Goal: Navigation & Orientation: Find specific page/section

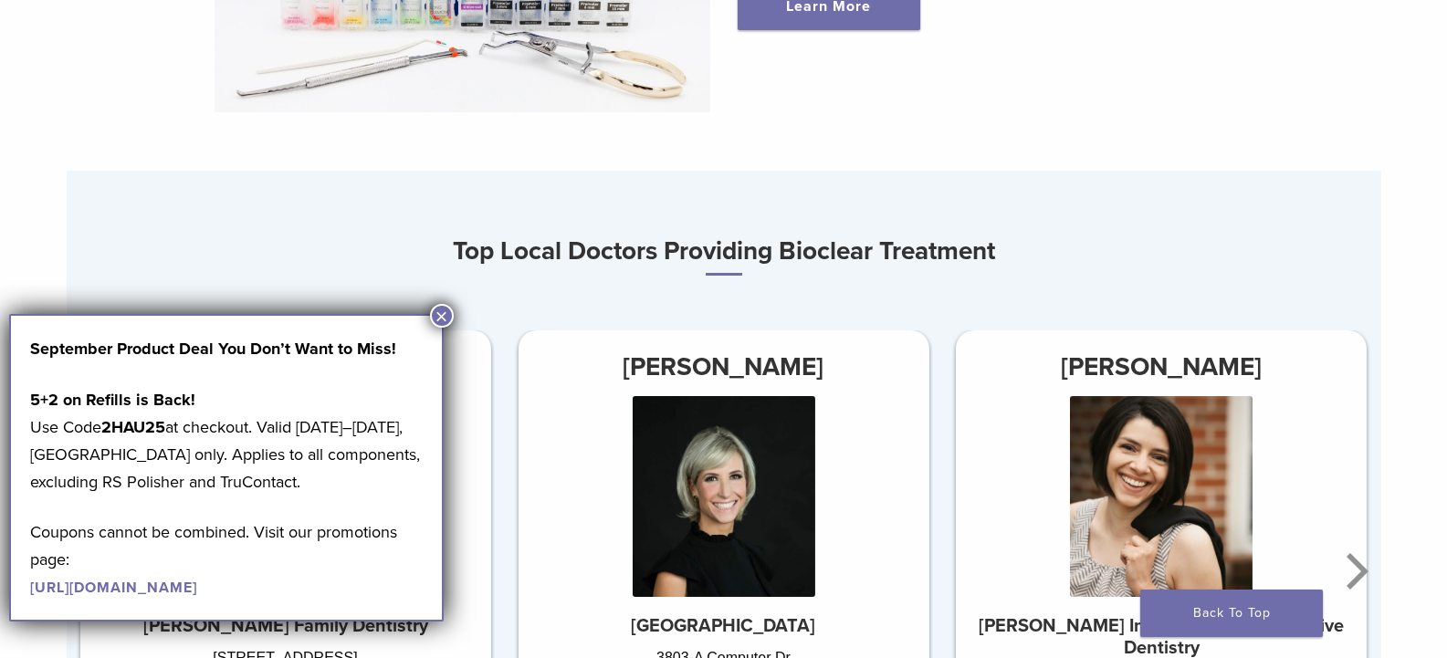
scroll to position [1095, 0]
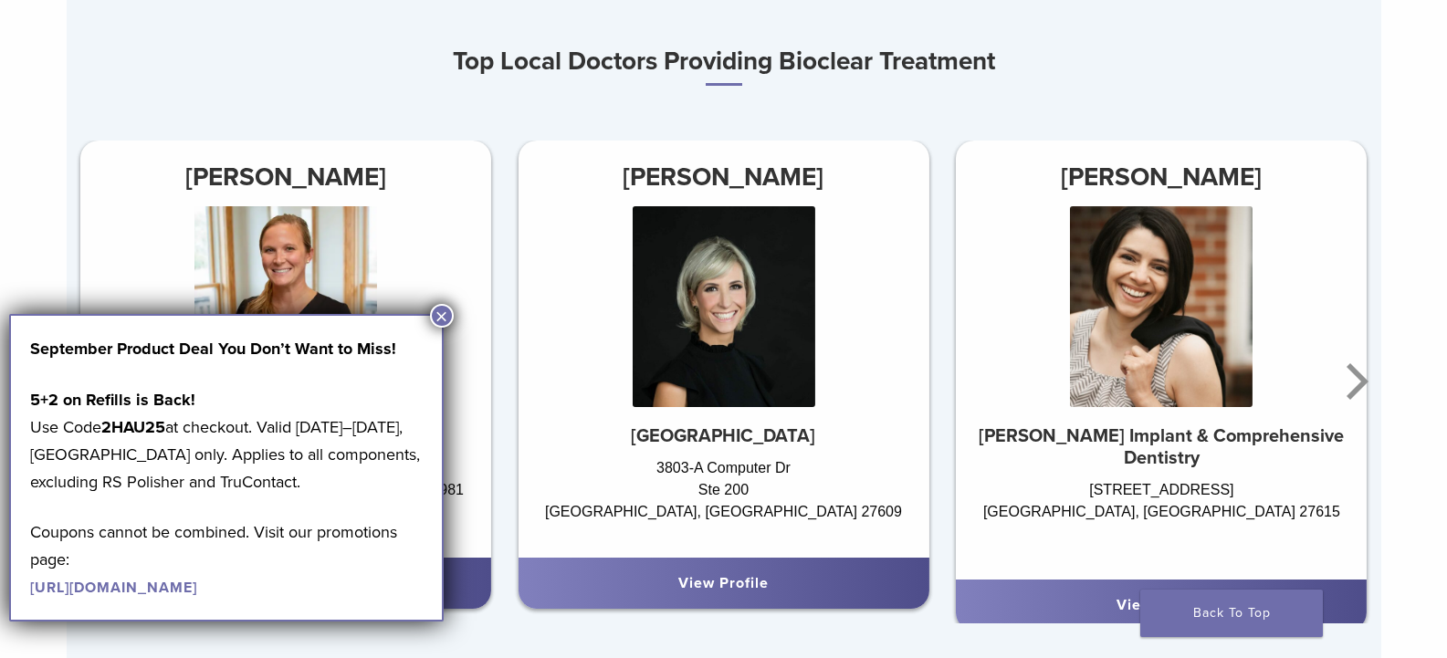
click at [444, 308] on button "×" at bounding box center [442, 316] width 24 height 24
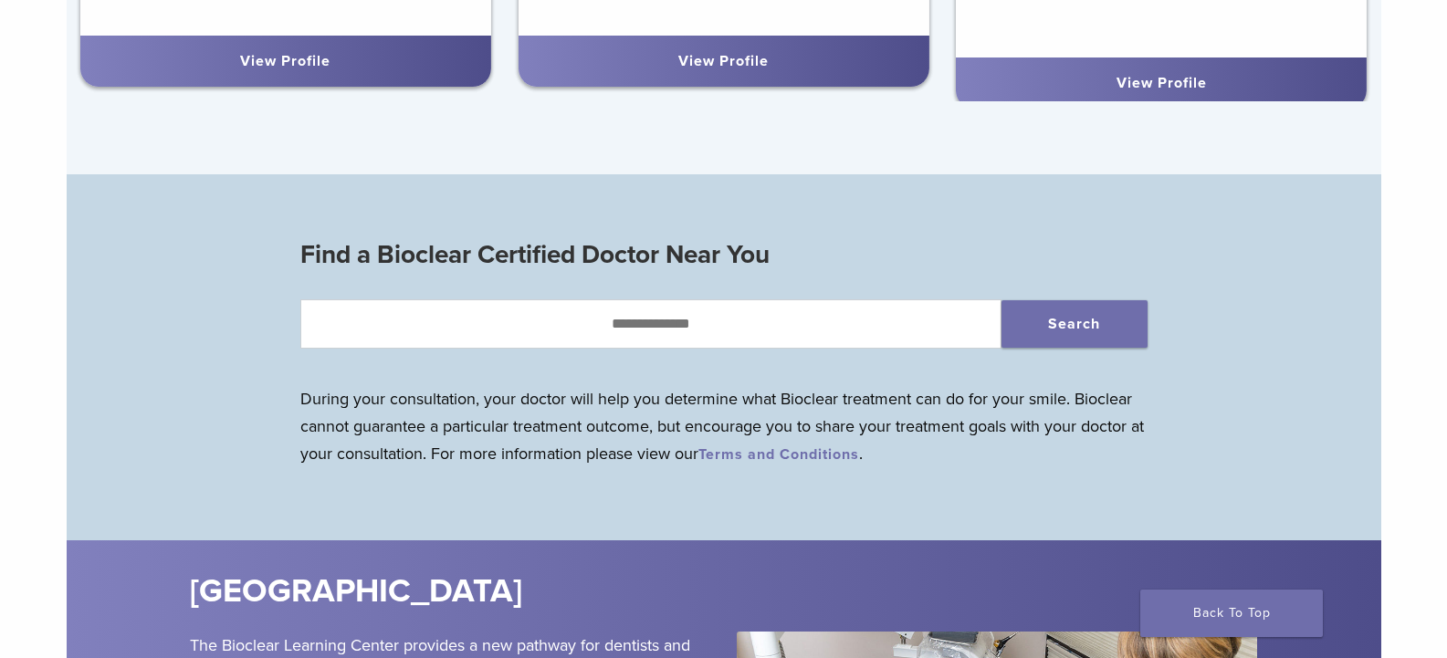
scroll to position [1643, 0]
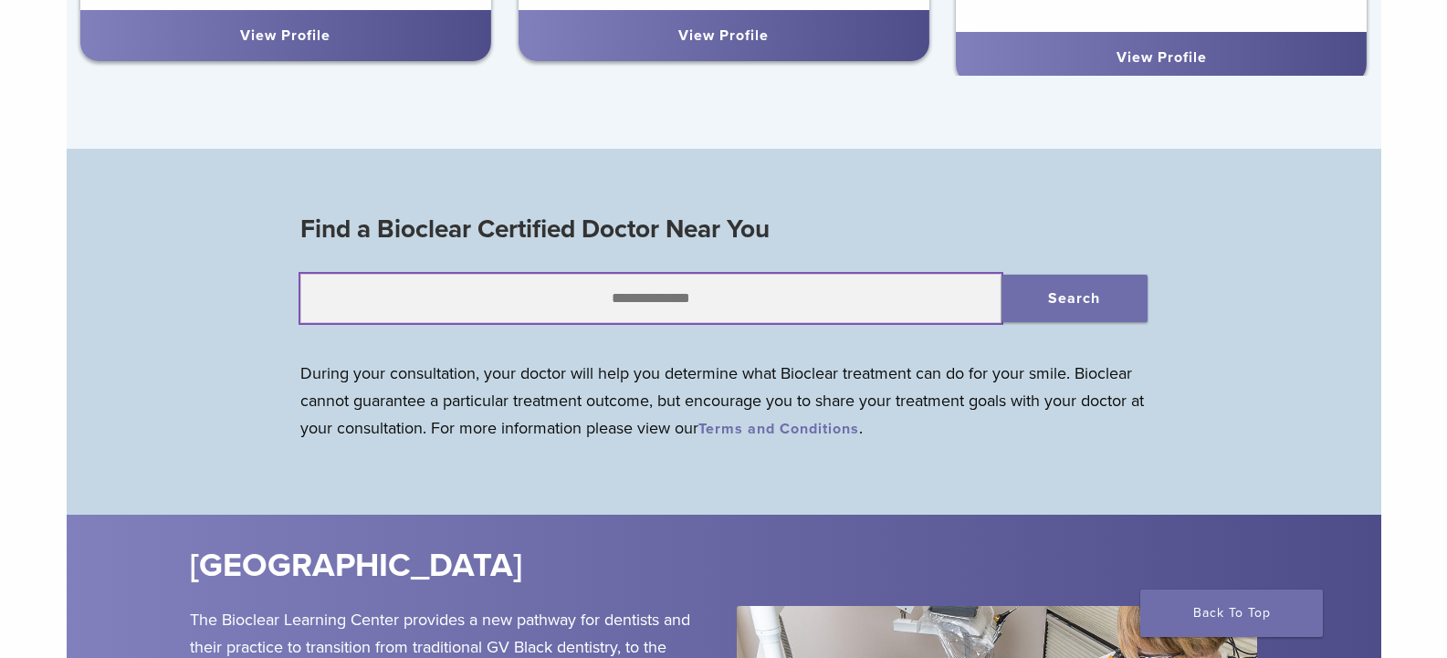
click at [831, 299] on input "text" at bounding box center [650, 298] width 701 height 49
type input "*****"
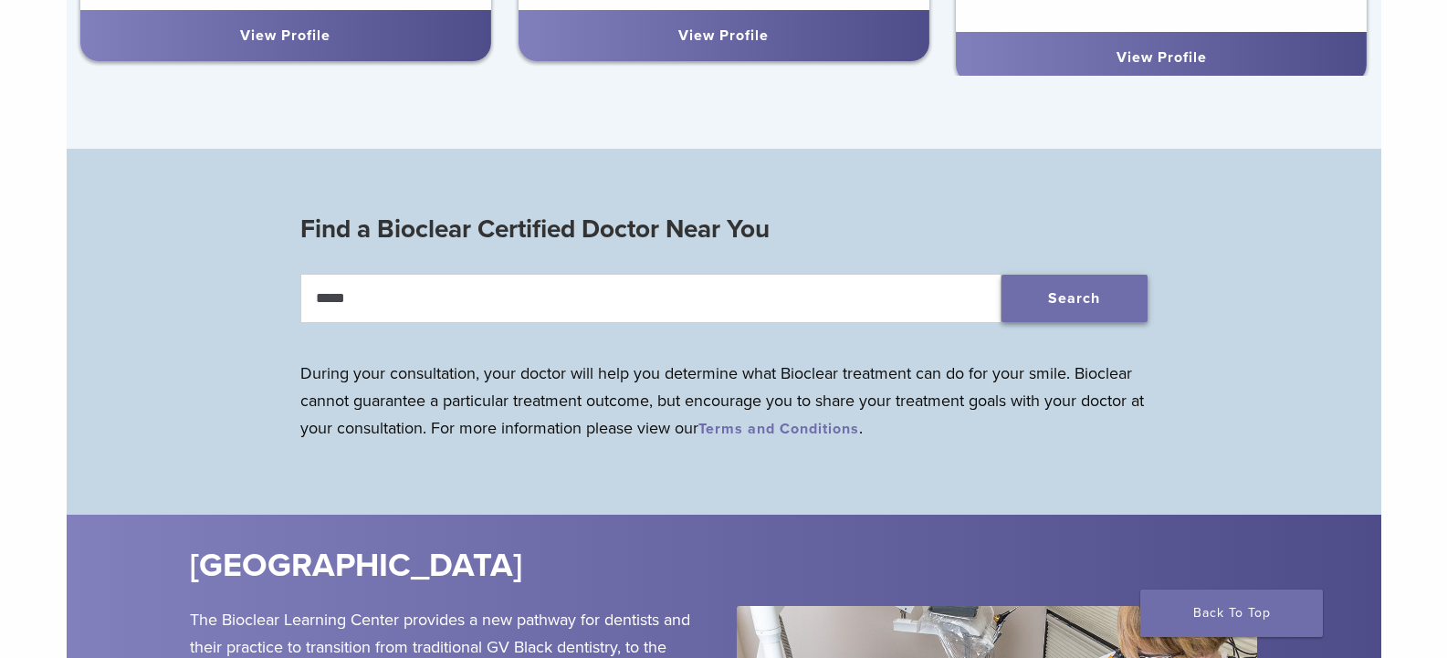
click at [1091, 308] on button "Search" at bounding box center [1074, 298] width 146 height 47
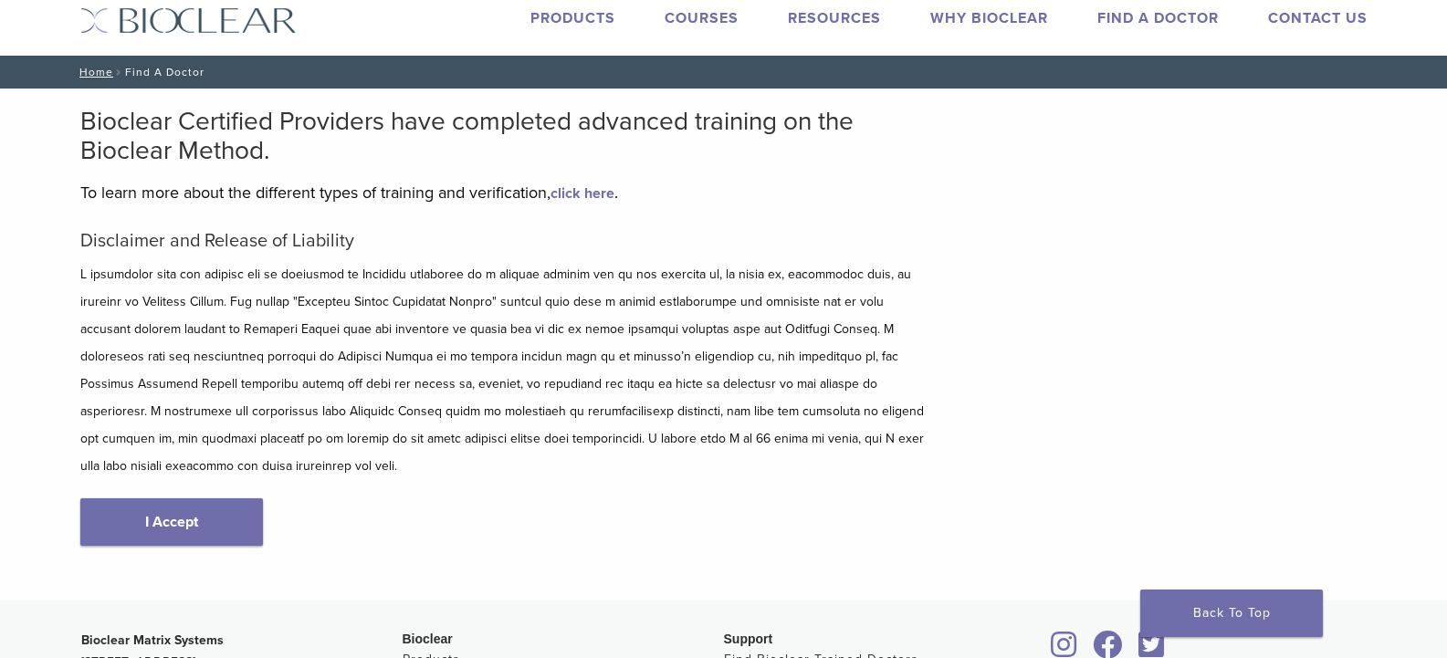
scroll to position [91, 0]
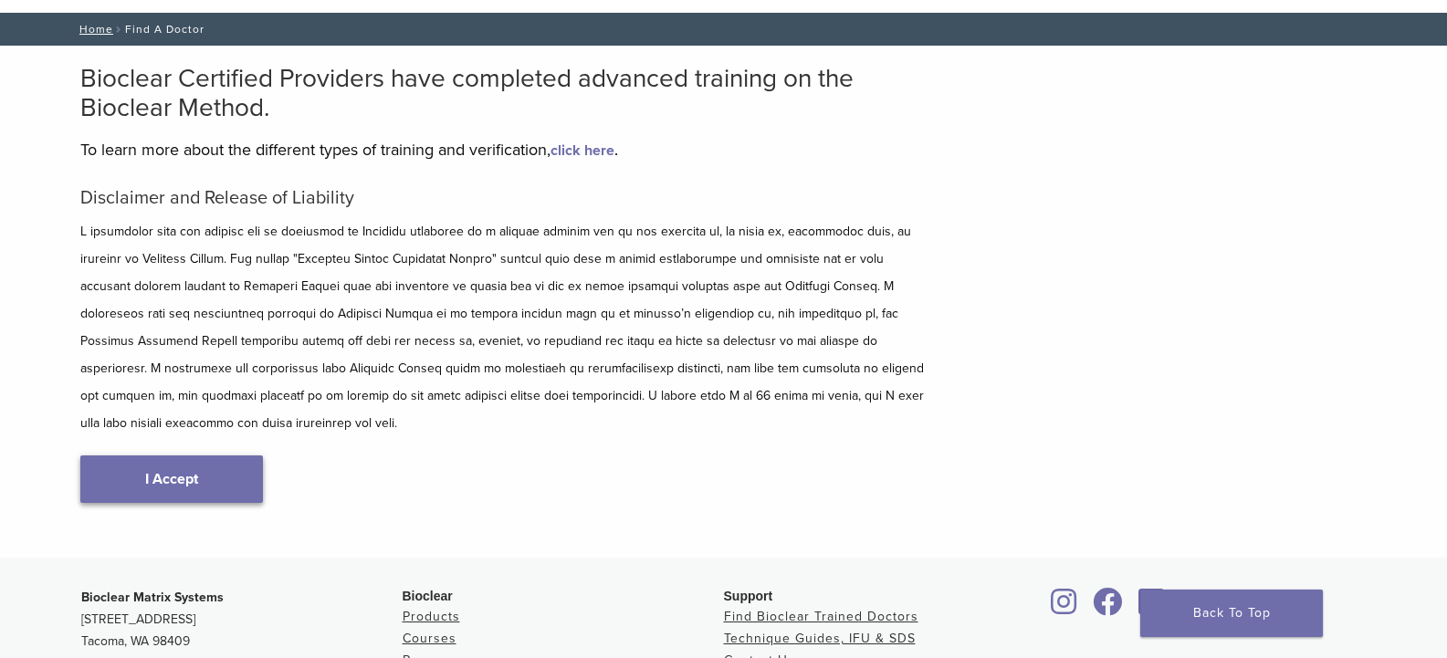
click at [152, 455] on link "I Accept" at bounding box center [171, 478] width 183 height 47
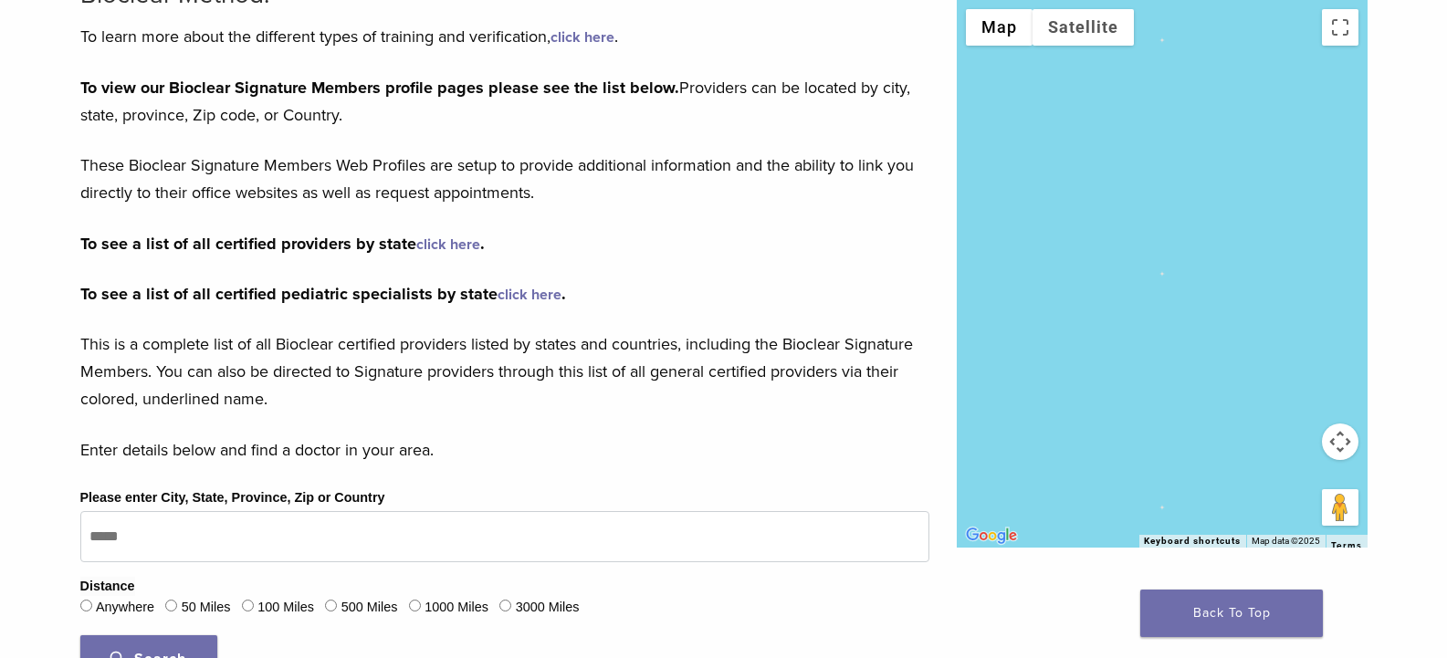
scroll to position [456, 0]
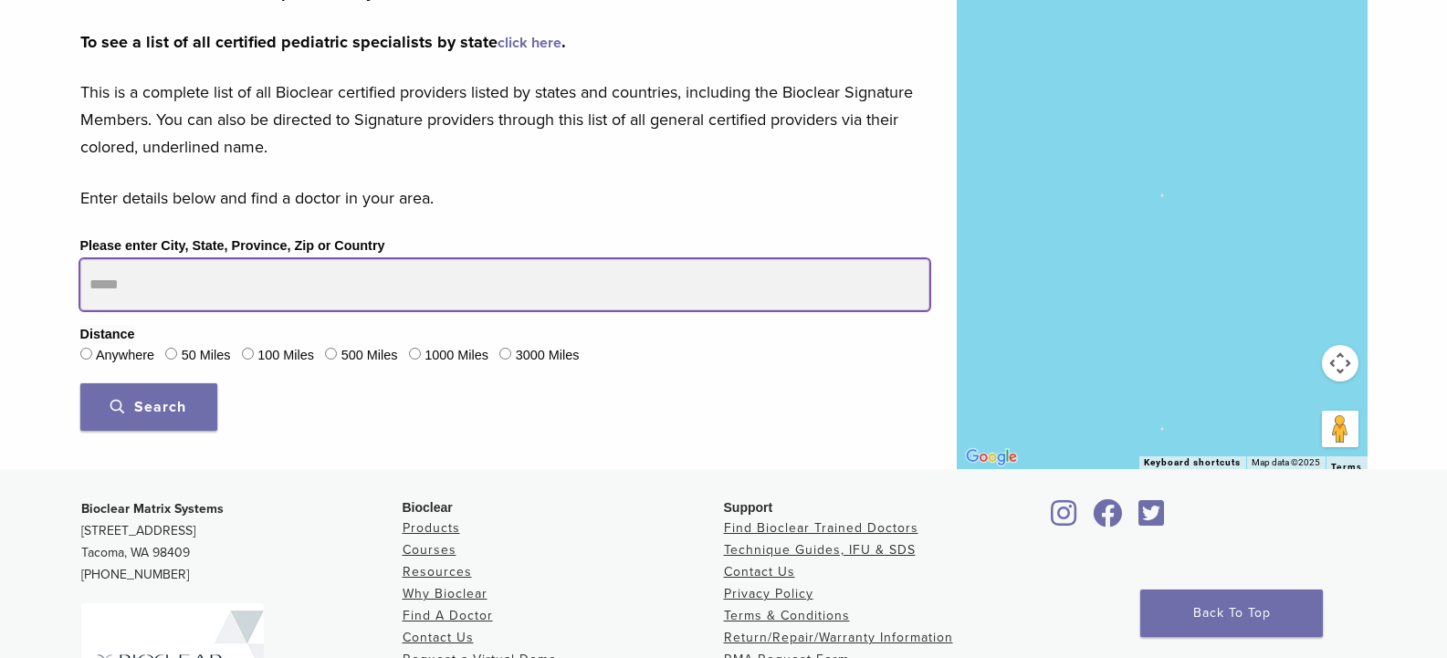
click at [306, 277] on input "Please enter City, State, Province, Zip or Country" at bounding box center [504, 284] width 849 height 51
type input "*****"
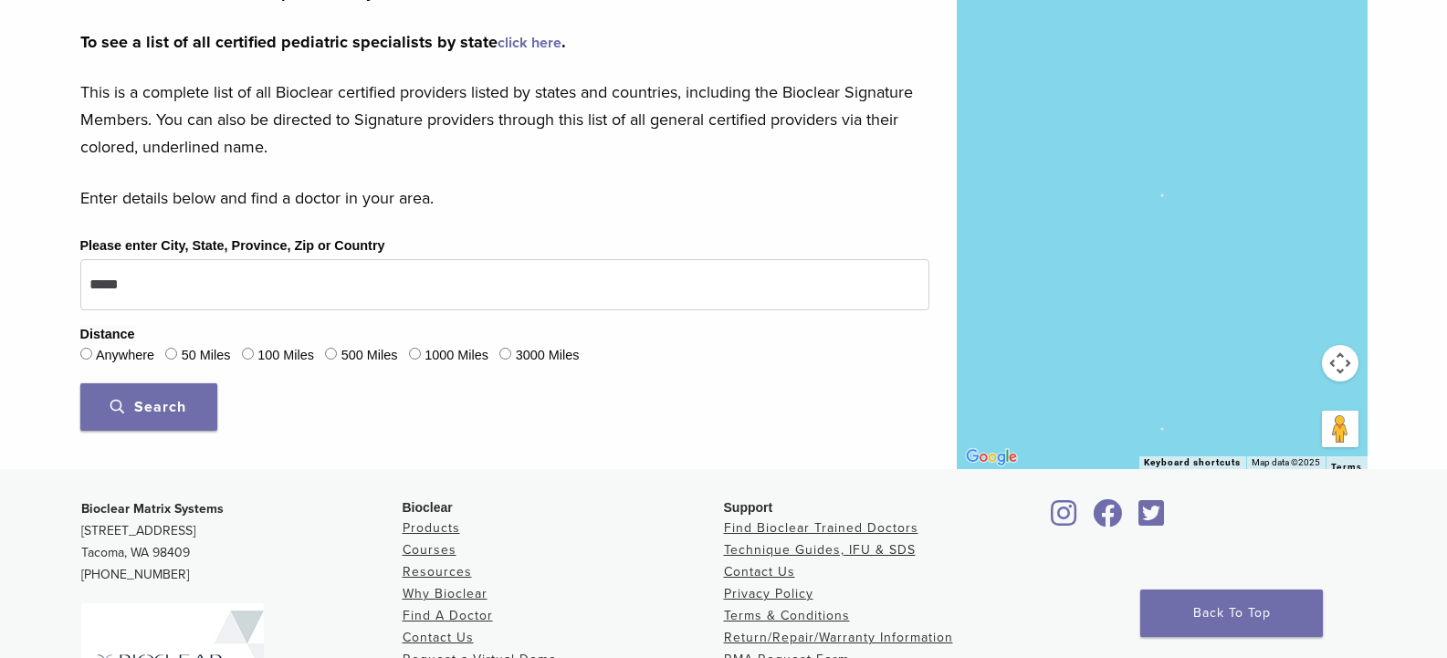
click at [185, 408] on span "Search" at bounding box center [148, 407] width 76 height 18
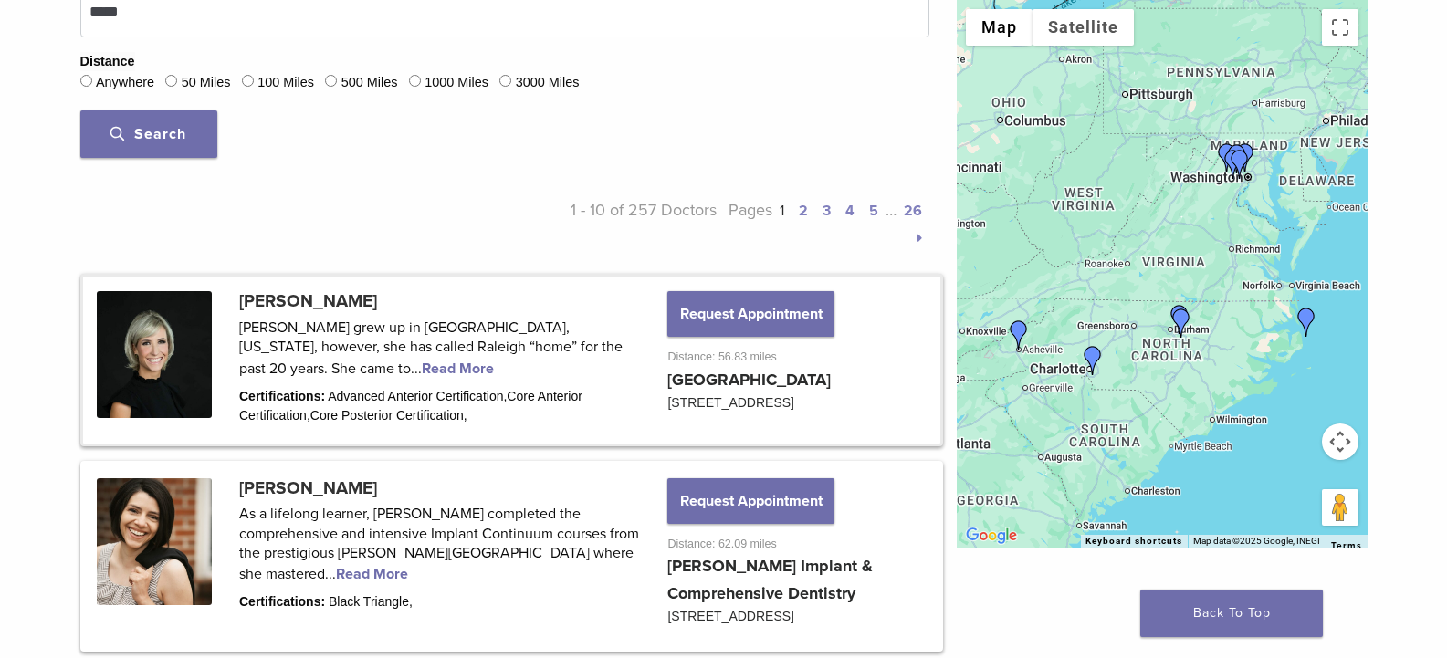
scroll to position [730, 0]
click at [313, 297] on link at bounding box center [511, 359] width 857 height 166
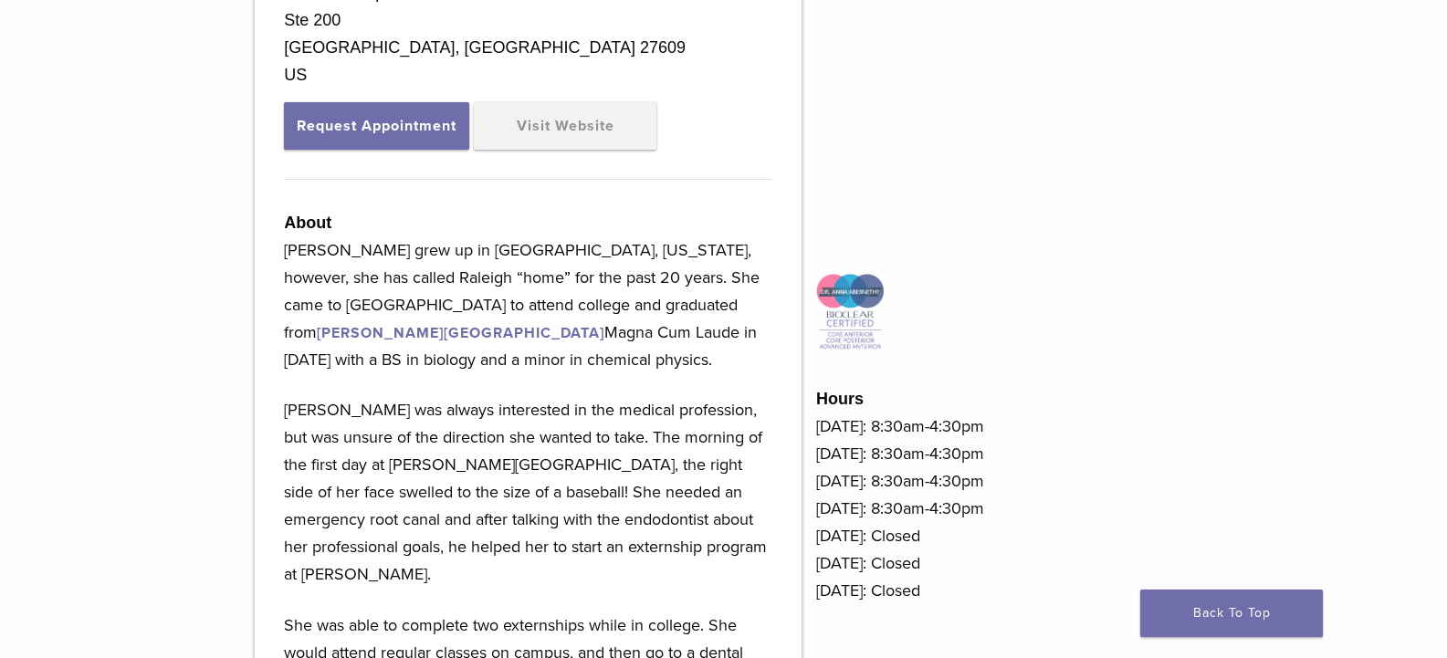
scroll to position [548, 0]
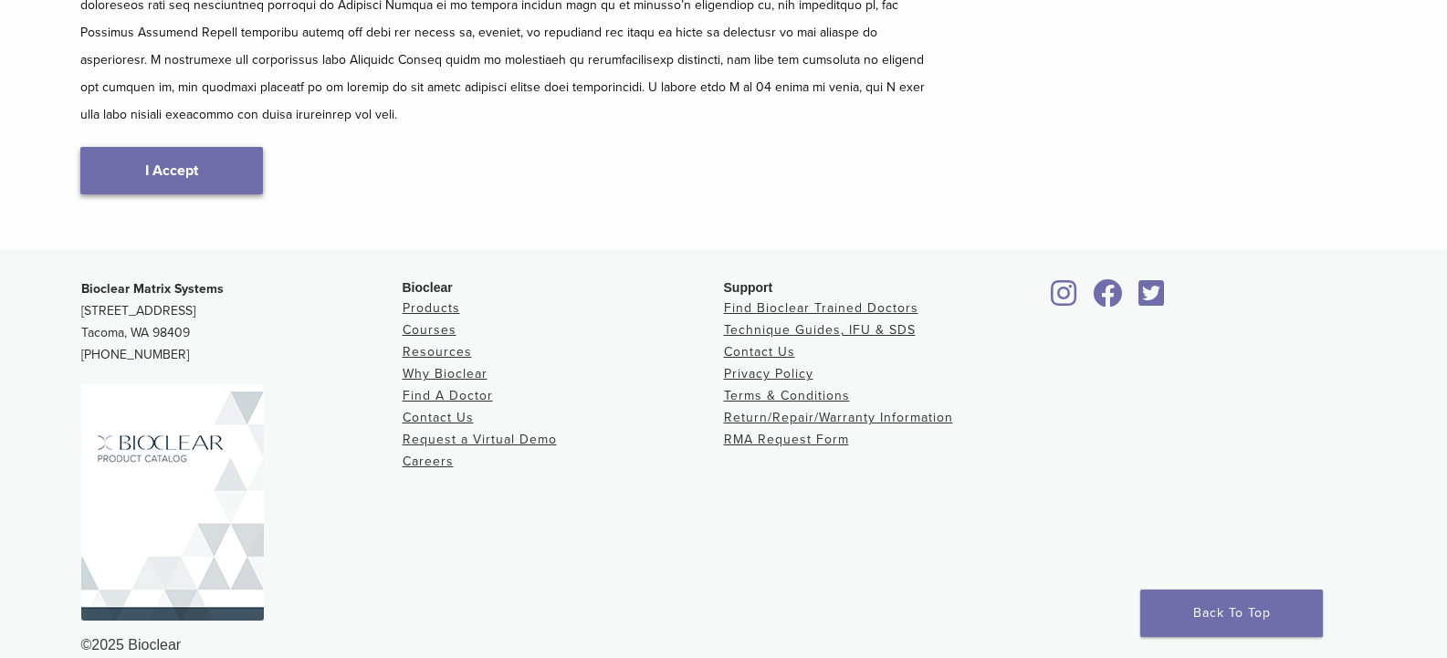
click at [204, 161] on link "I Accept" at bounding box center [171, 170] width 183 height 47
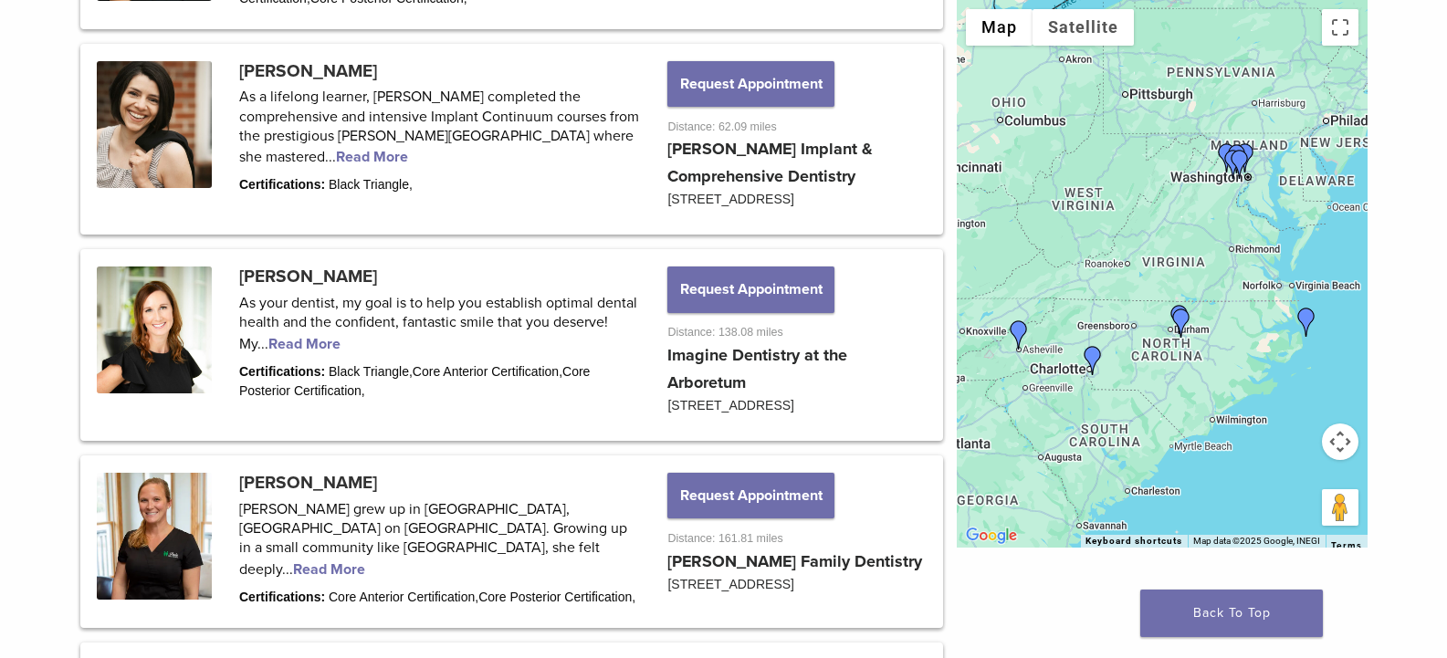
scroll to position [964, 0]
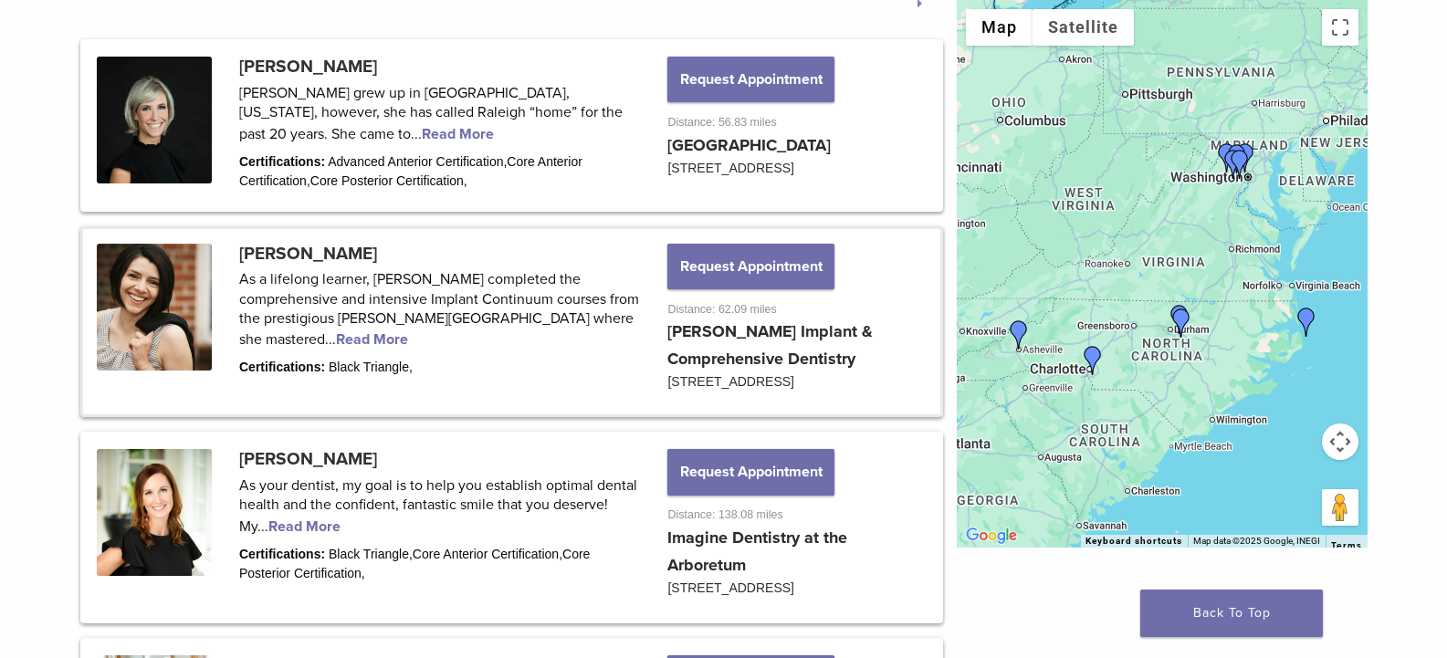
click at [303, 263] on link at bounding box center [511, 322] width 857 height 186
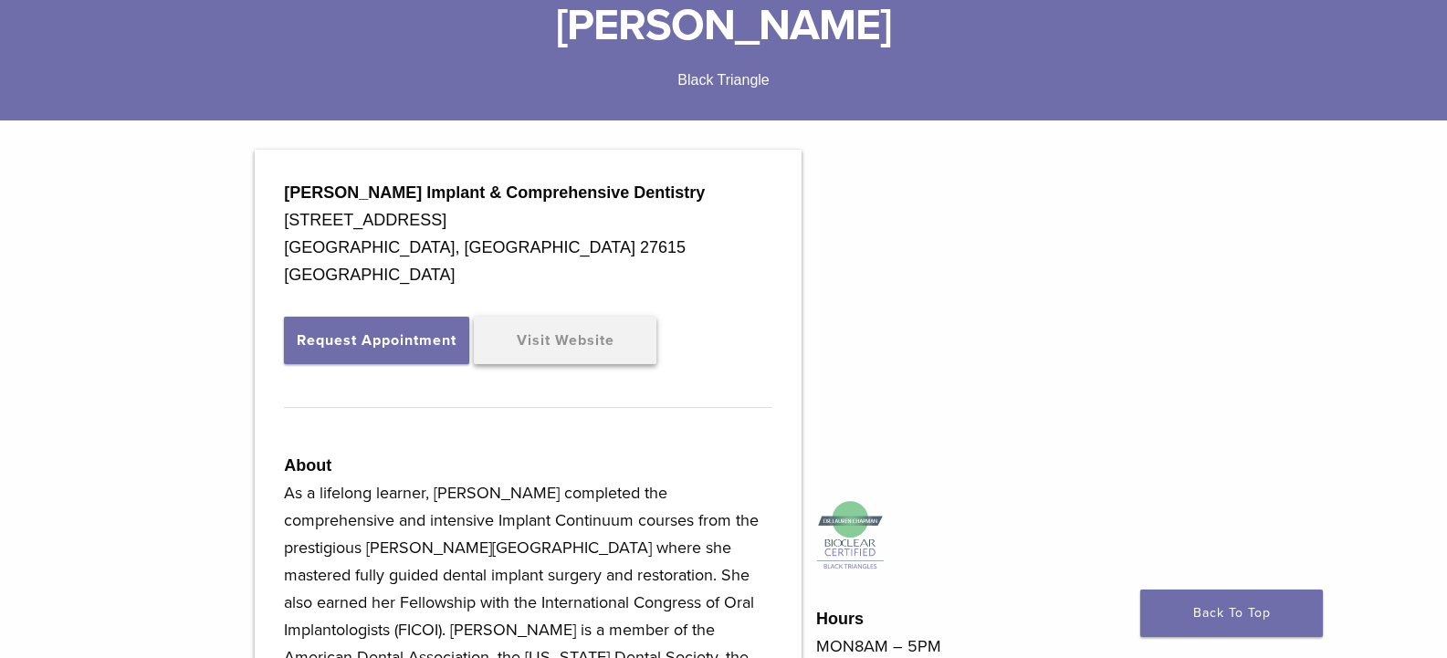
scroll to position [456, 0]
click at [555, 345] on link "Visit Website" at bounding box center [565, 340] width 183 height 47
